Goal: Task Accomplishment & Management: Complete application form

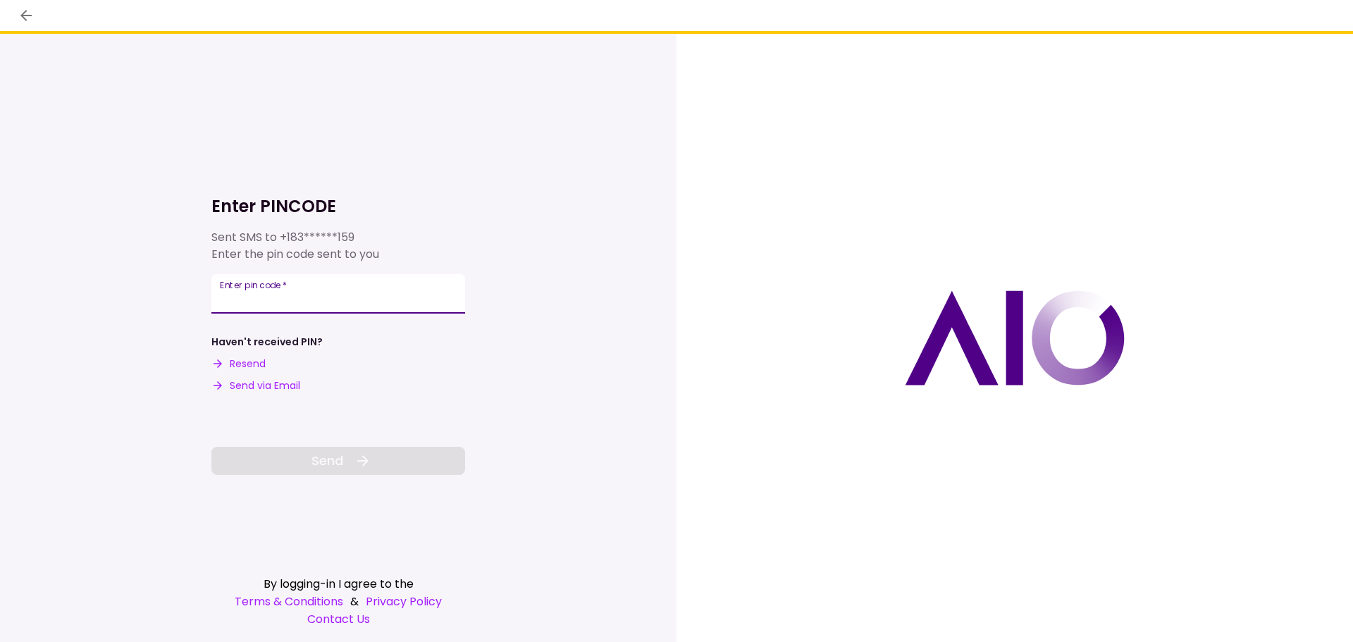
click at [348, 299] on input "Enter pin code   *" at bounding box center [338, 293] width 254 height 39
type input "******"
click at [366, 456] on icon at bounding box center [363, 461] width 17 height 17
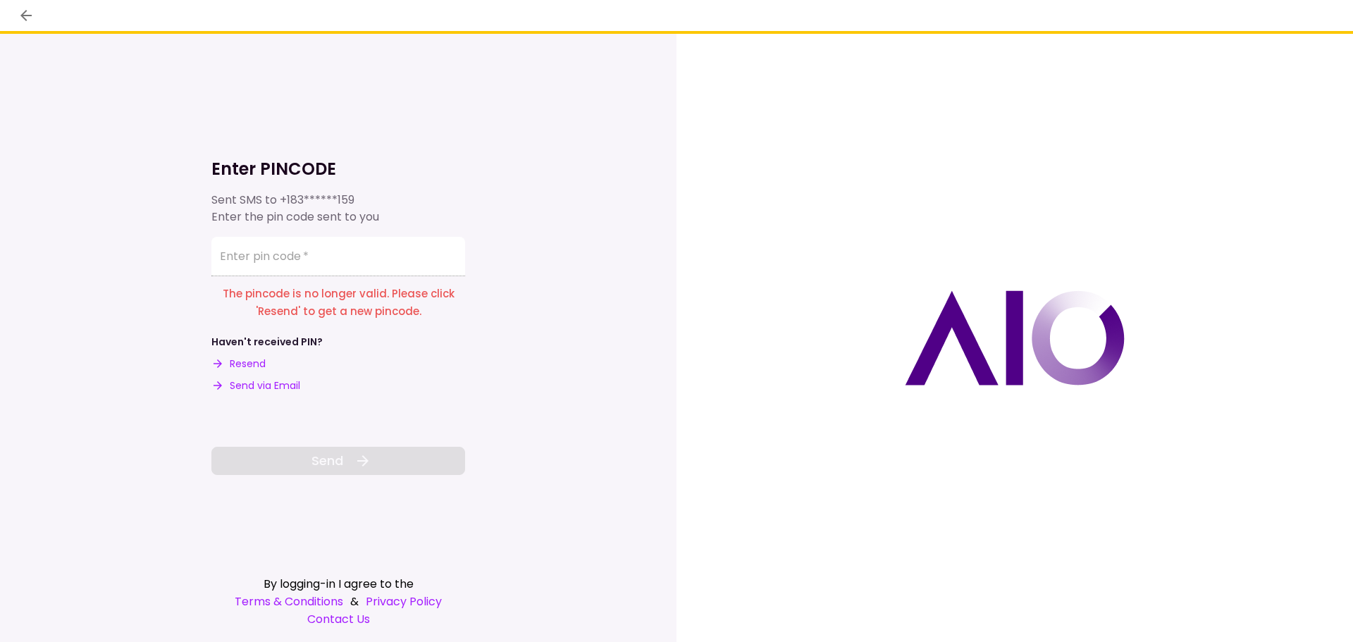
click at [255, 360] on button "Resend" at bounding box center [238, 364] width 54 height 15
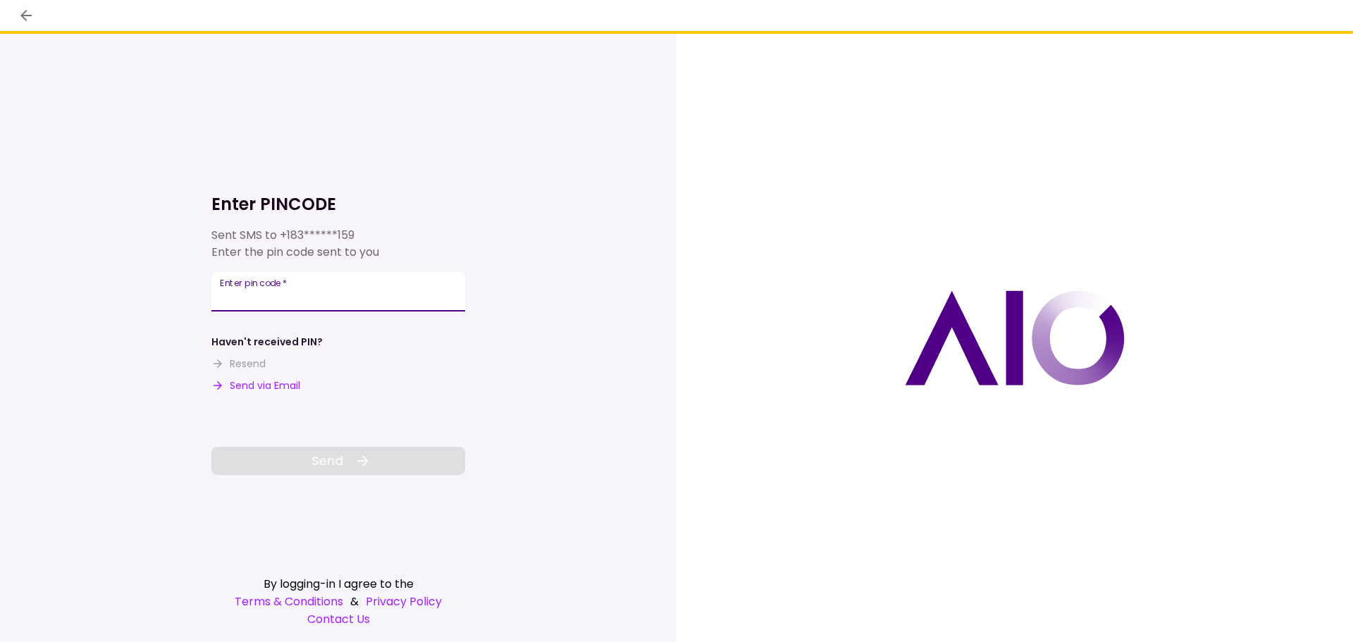
click at [272, 286] on div "Enter pin code   *" at bounding box center [338, 291] width 254 height 39
type input "******"
click at [364, 468] on icon at bounding box center [363, 461] width 17 height 17
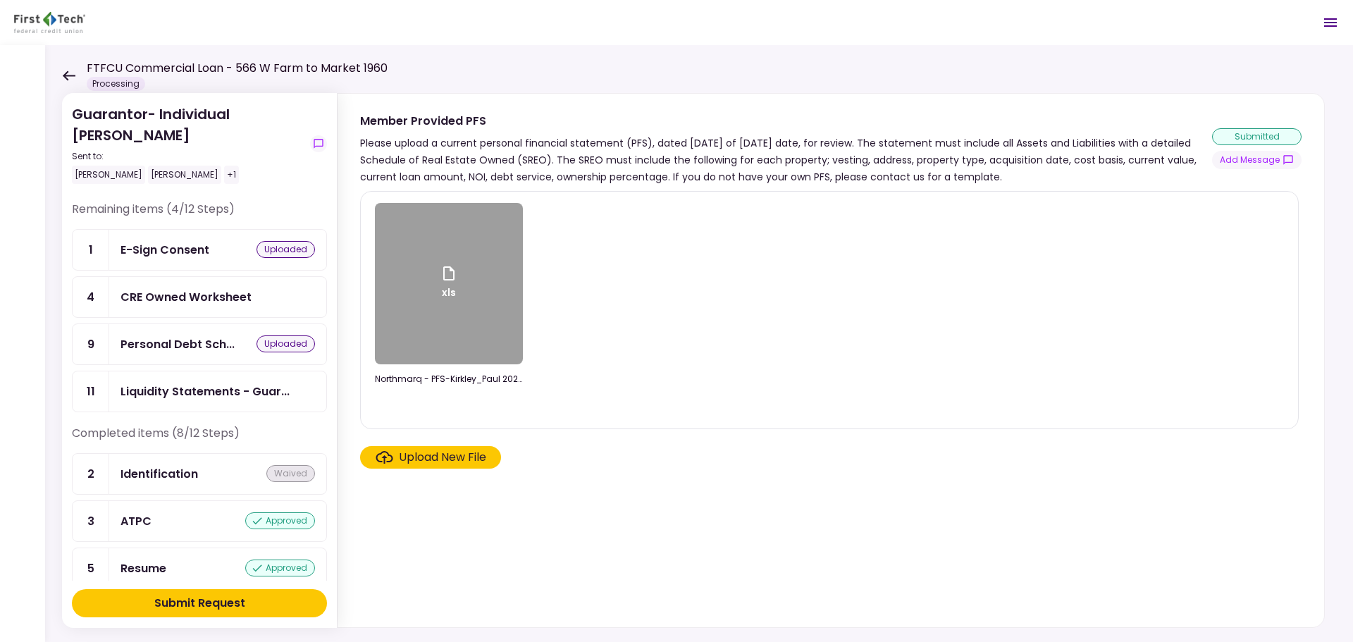
click at [242, 293] on div "CRE Owned Worksheet" at bounding box center [186, 297] width 131 height 18
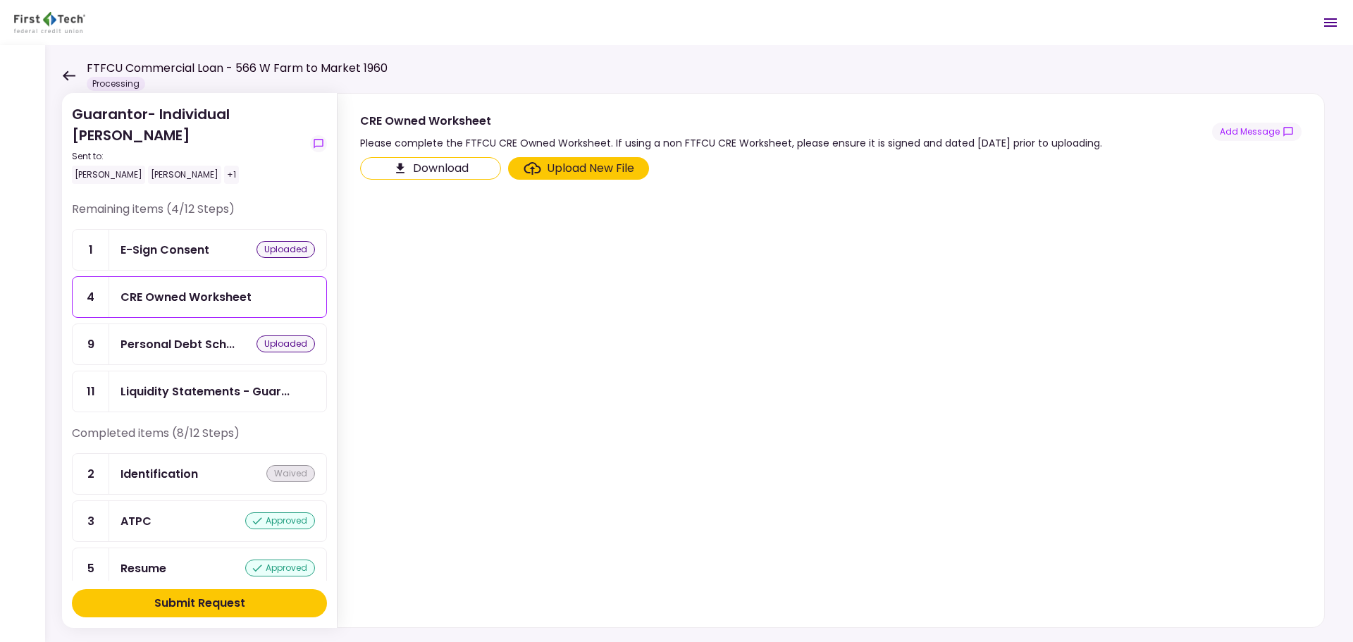
click at [429, 165] on button "Download" at bounding box center [430, 168] width 141 height 23
click at [619, 166] on div "Upload New File" at bounding box center [590, 168] width 87 height 17
click at [0, 0] on input "Upload New File" at bounding box center [0, 0] width 0 height 0
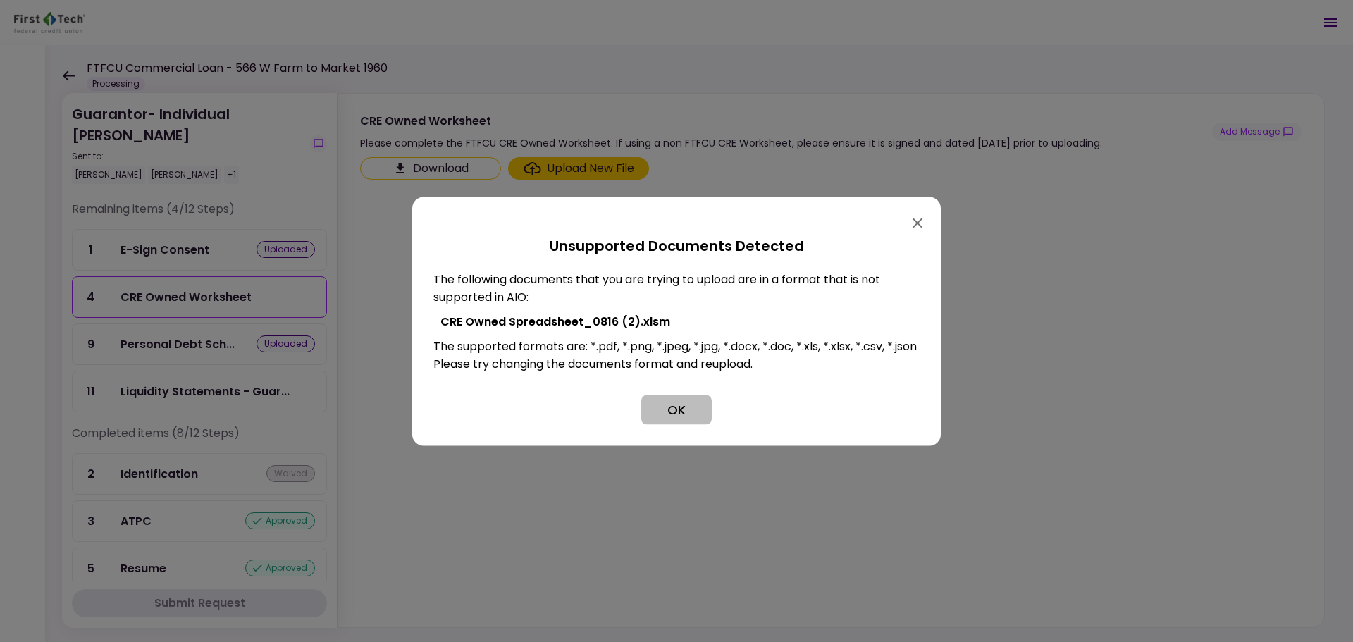
click at [675, 419] on button "OK" at bounding box center [677, 410] width 70 height 30
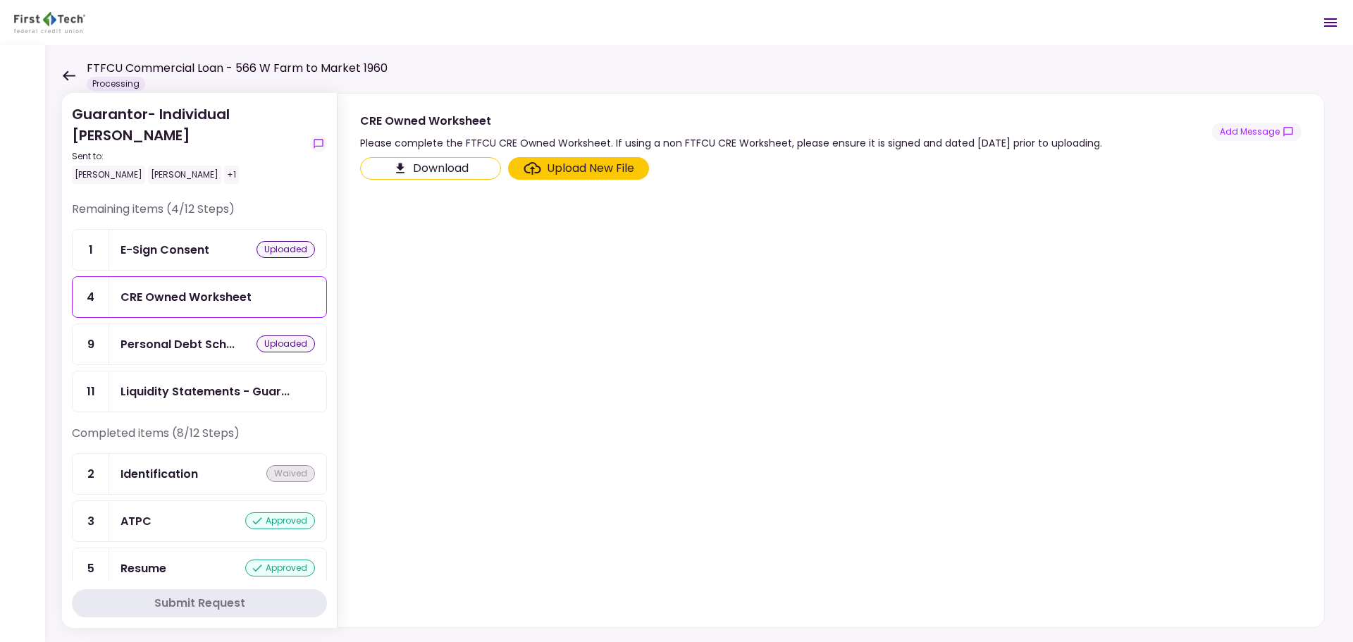
click at [578, 171] on div "Upload New File" at bounding box center [590, 168] width 87 height 17
click at [0, 0] on input "Upload New File" at bounding box center [0, 0] width 0 height 0
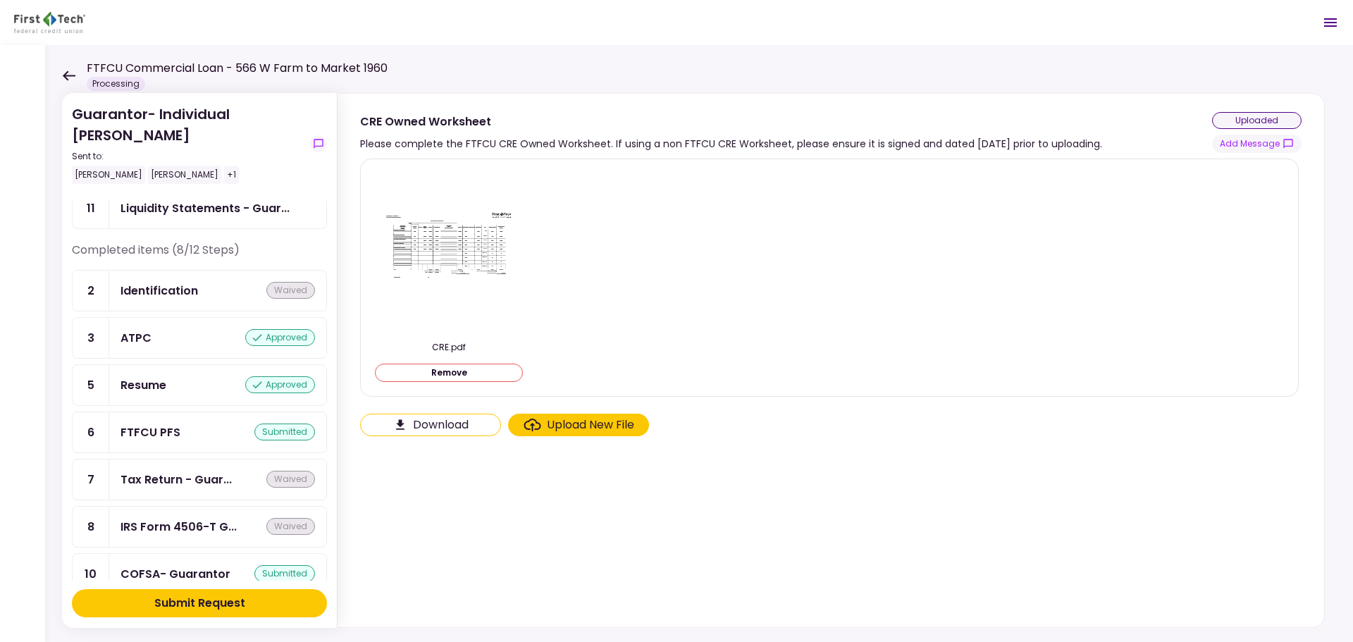
scroll to position [46, 0]
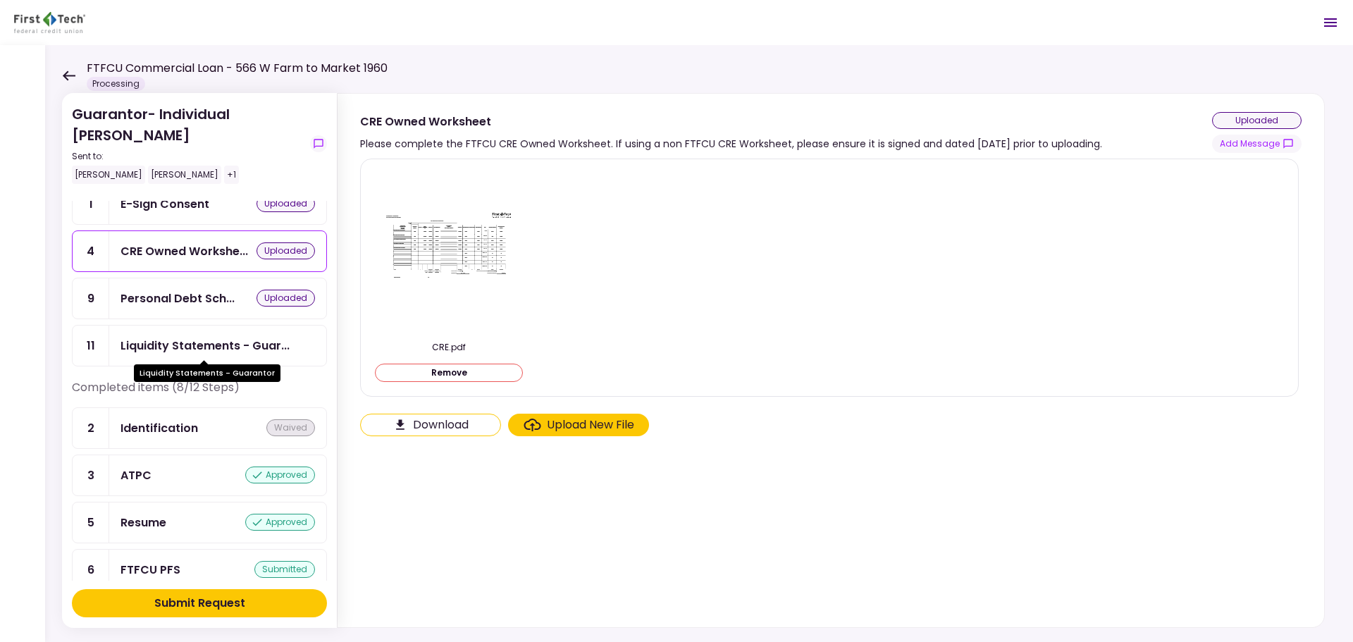
click at [241, 347] on div "Liquidity Statements - Guar..." at bounding box center [205, 346] width 169 height 18
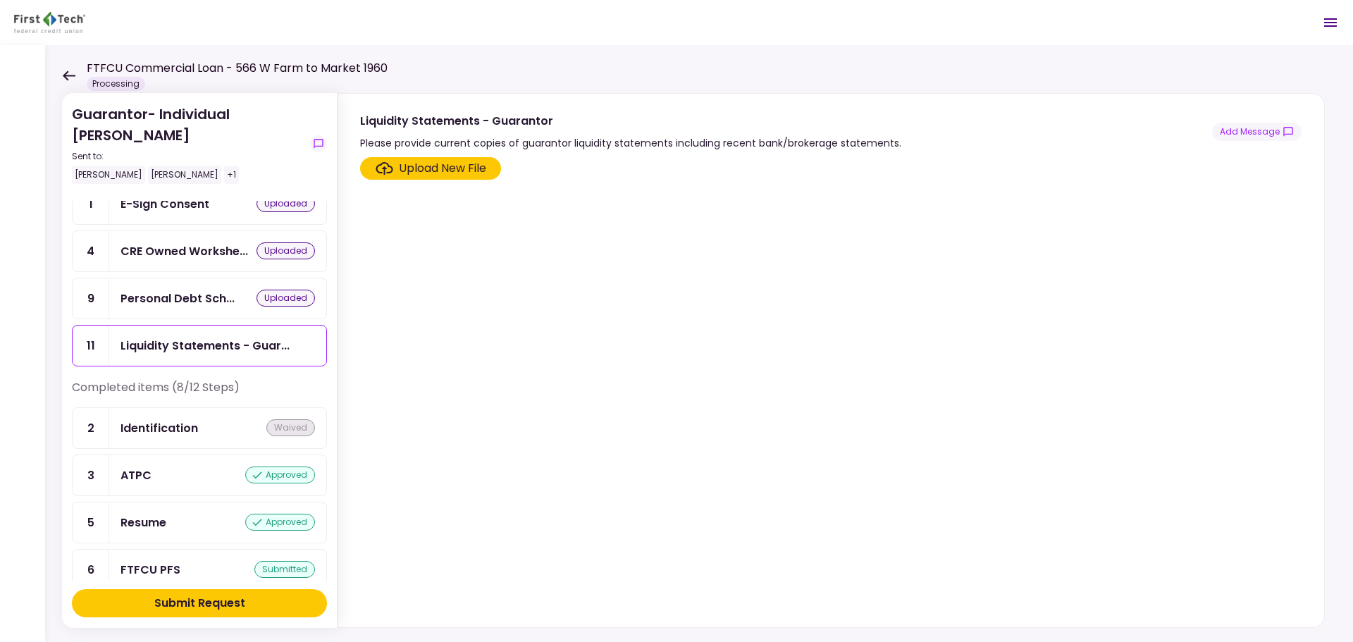
click at [380, 166] on icon "Click here to upload the required document" at bounding box center [384, 168] width 17 height 13
click at [0, 0] on input "Upload New File" at bounding box center [0, 0] width 0 height 0
click at [454, 171] on div "Upload New File" at bounding box center [442, 168] width 87 height 17
click at [0, 0] on input "Upload New File" at bounding box center [0, 0] width 0 height 0
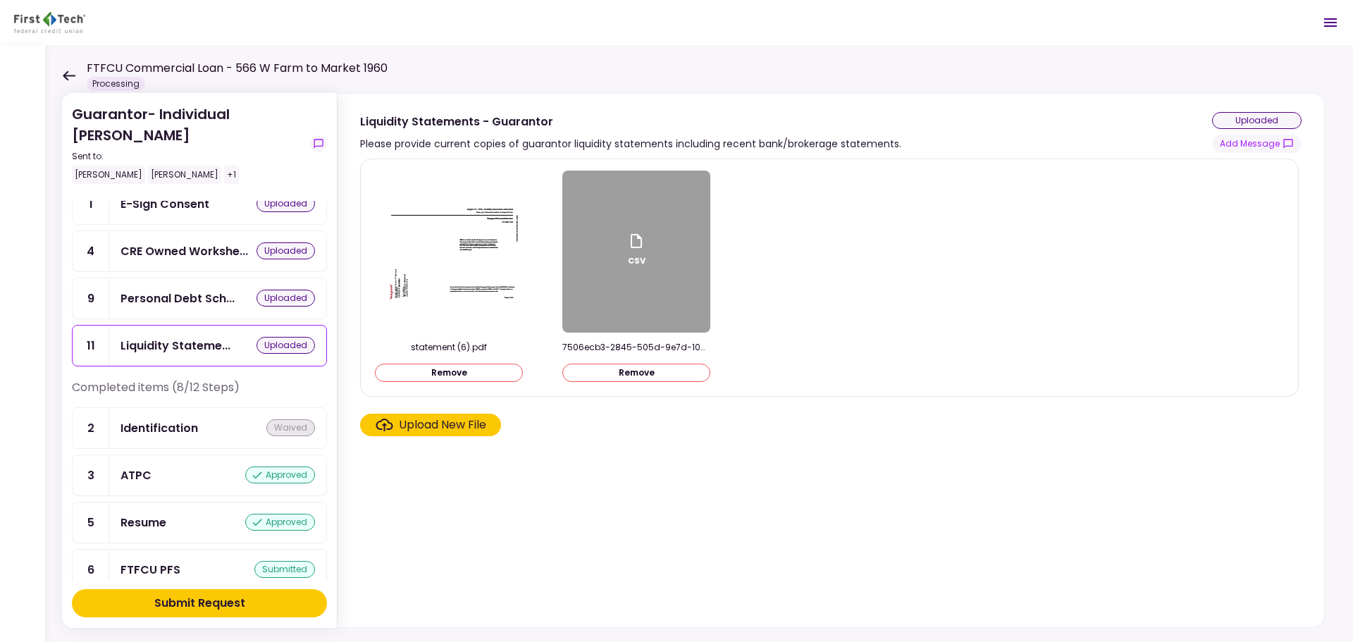
click at [220, 472] on div "ATPC approved" at bounding box center [218, 476] width 195 height 18
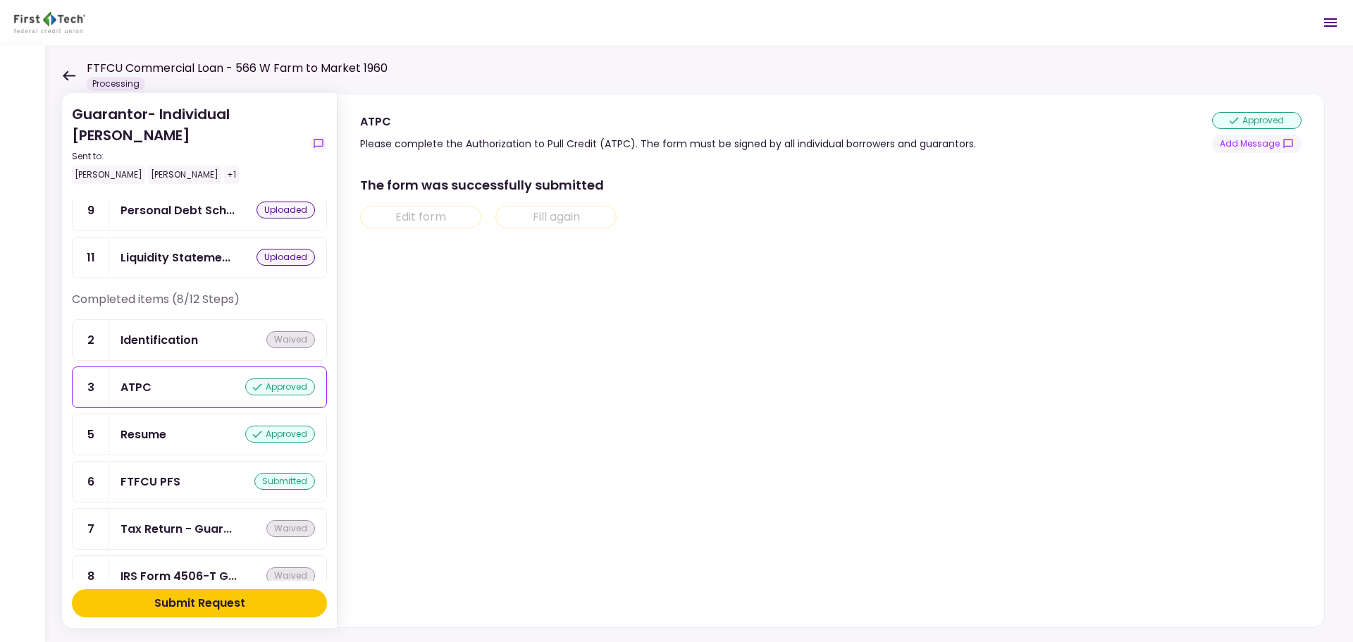
scroll to position [257, 0]
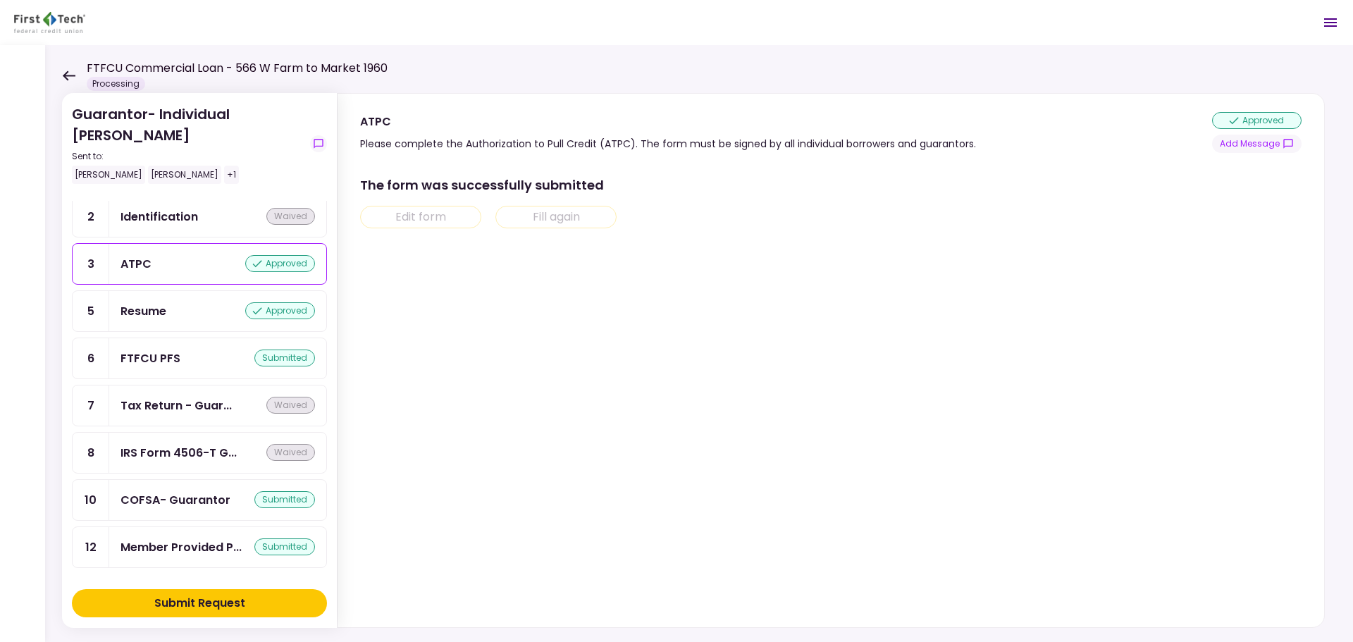
click at [238, 603] on div "Submit Request" at bounding box center [199, 603] width 91 height 17
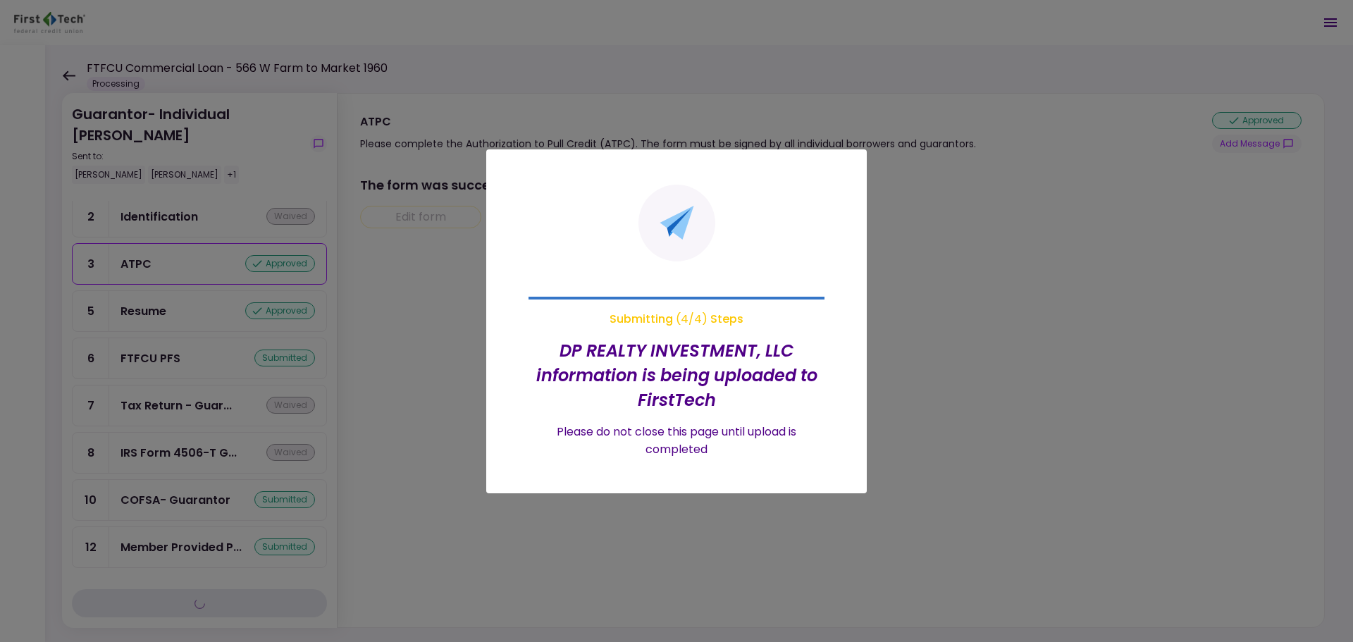
scroll to position [80, 0]
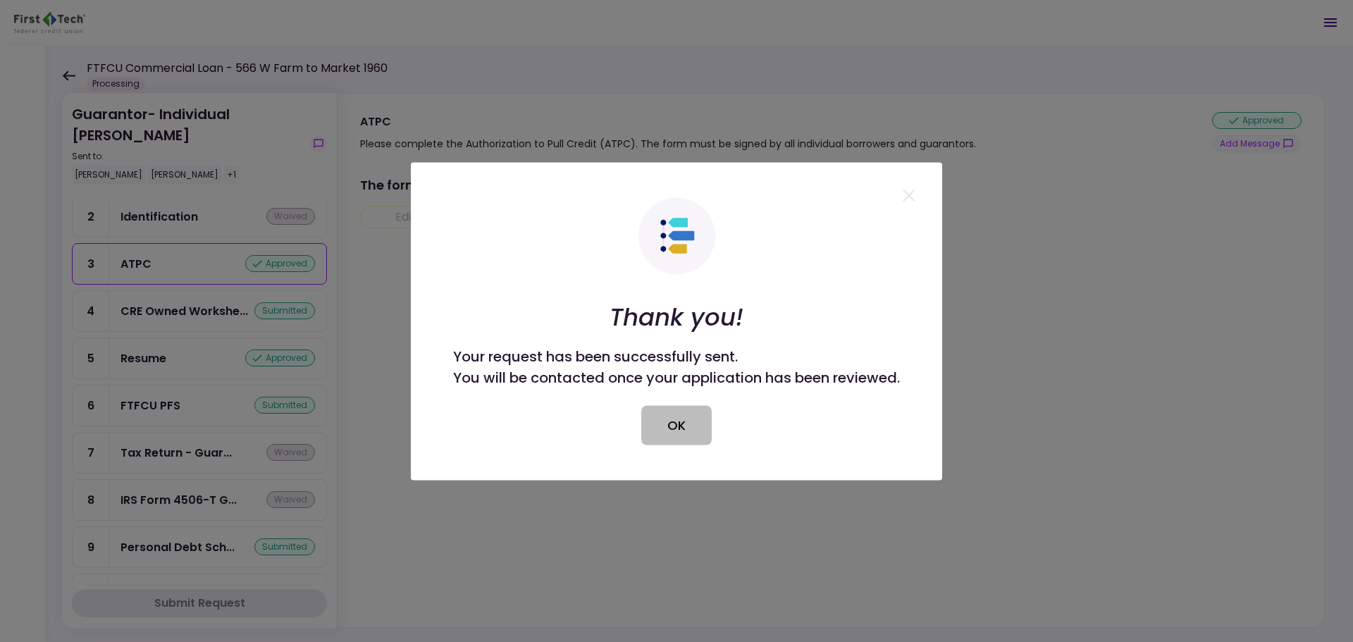
click at [691, 417] on button "OK" at bounding box center [677, 424] width 70 height 39
